Goal: Find specific page/section: Find specific page/section

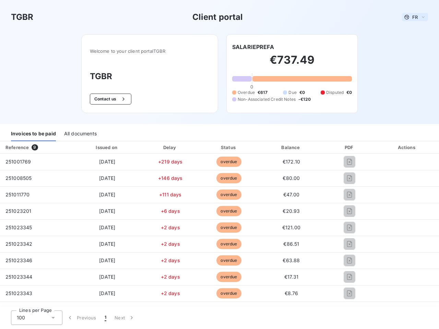
click at [412, 17] on span "FR" at bounding box center [414, 16] width 5 height 5
click at [107, 99] on button "Contact us" at bounding box center [110, 99] width 41 height 11
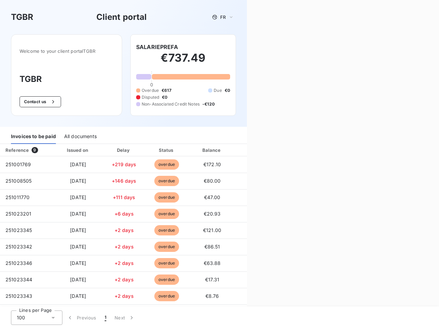
click at [250, 47] on div "Contact us Fill out the form below, and a member of our team will get back to y…" at bounding box center [343, 164] width 192 height 329
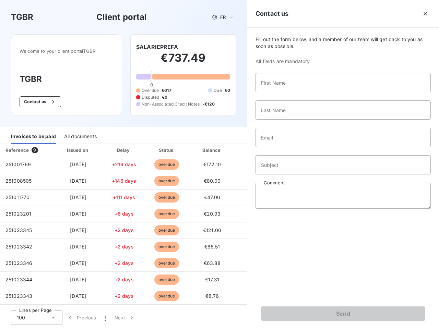
click at [33, 134] on div "Invoices to be paid" at bounding box center [33, 137] width 45 height 14
click at [80, 134] on div "All documents" at bounding box center [80, 137] width 33 height 14
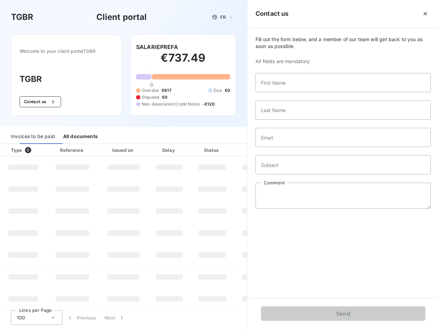
click at [36, 147] on div "Type 0" at bounding box center [26, 150] width 38 height 7
click at [106, 147] on div "Issued on" at bounding box center [123, 150] width 47 height 7
click at [168, 147] on div "Delay" at bounding box center [169, 150] width 39 height 7
click at [225, 147] on div at bounding box center [228, 150] width 7 height 7
click at [287, 147] on div "Fill out the form below, and a member of our team will get back to you as soon …" at bounding box center [343, 163] width 192 height 270
